Goal: Task Accomplishment & Management: Manage account settings

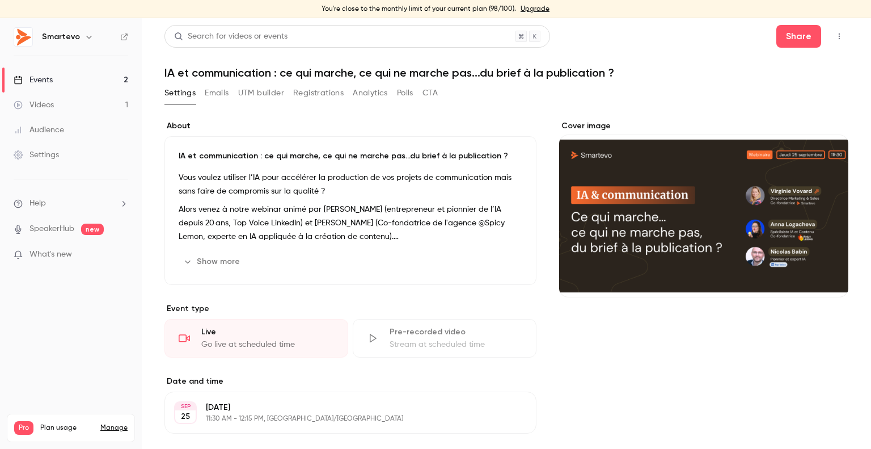
click at [60, 85] on link "Events 2" at bounding box center [71, 80] width 142 height 25
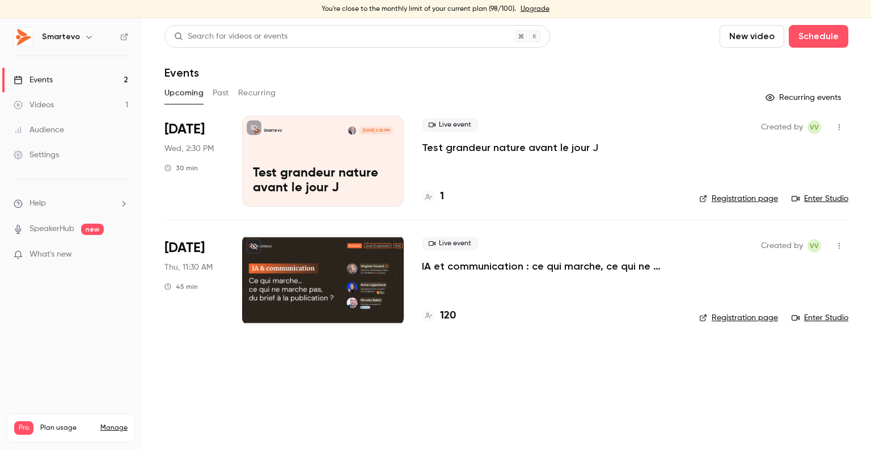
click at [342, 274] on div at bounding box center [323, 279] width 162 height 91
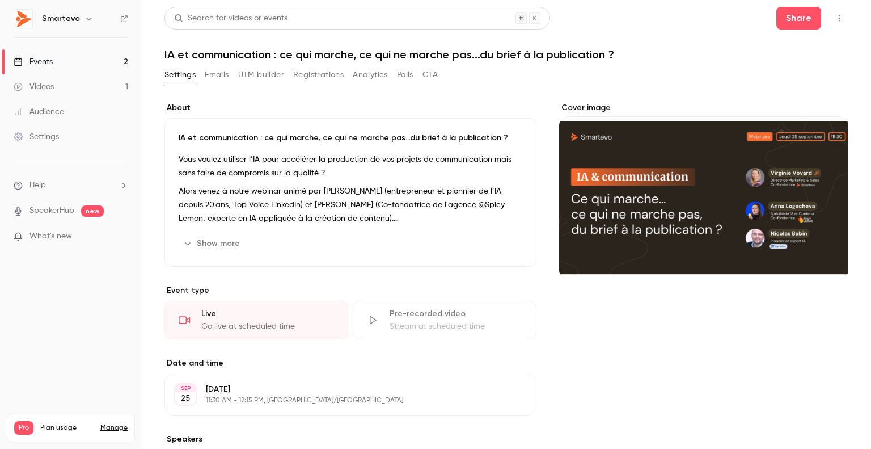
click at [334, 70] on button "Registrations" at bounding box center [318, 75] width 50 height 18
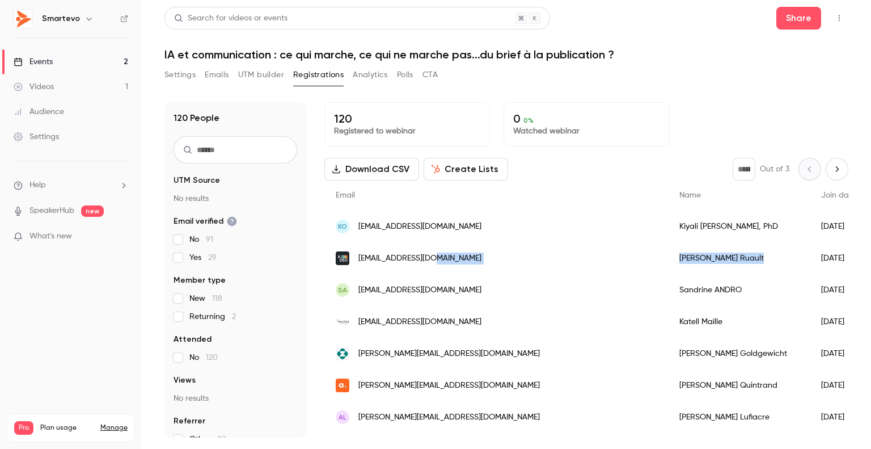
drag, startPoint x: 613, startPoint y: 256, endPoint x: 542, endPoint y: 257, distance: 70.4
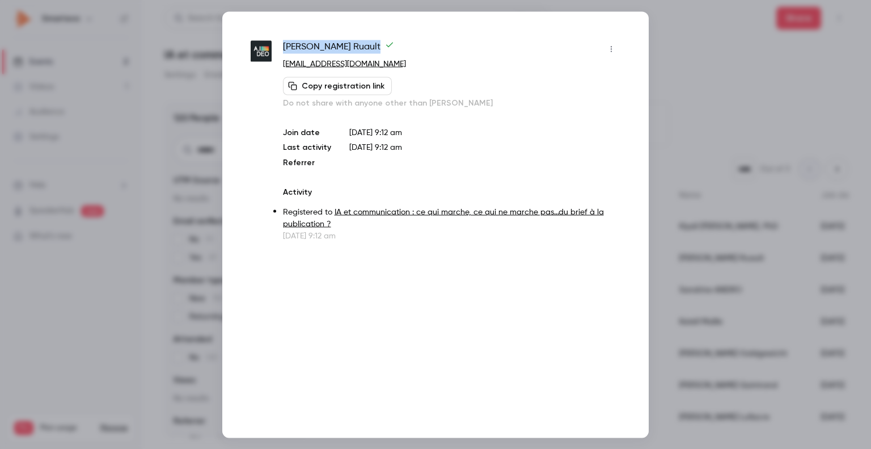
drag, startPoint x: 347, startPoint y: 47, endPoint x: 279, endPoint y: 48, distance: 68.1
click at [279, 48] on div "[PERSON_NAME] [EMAIL_ADDRESS][DOMAIN_NAME] Copy registration link Do not share …" at bounding box center [436, 140] width 370 height 201
copy span "[PERSON_NAME]"
